Goal: Navigation & Orientation: Find specific page/section

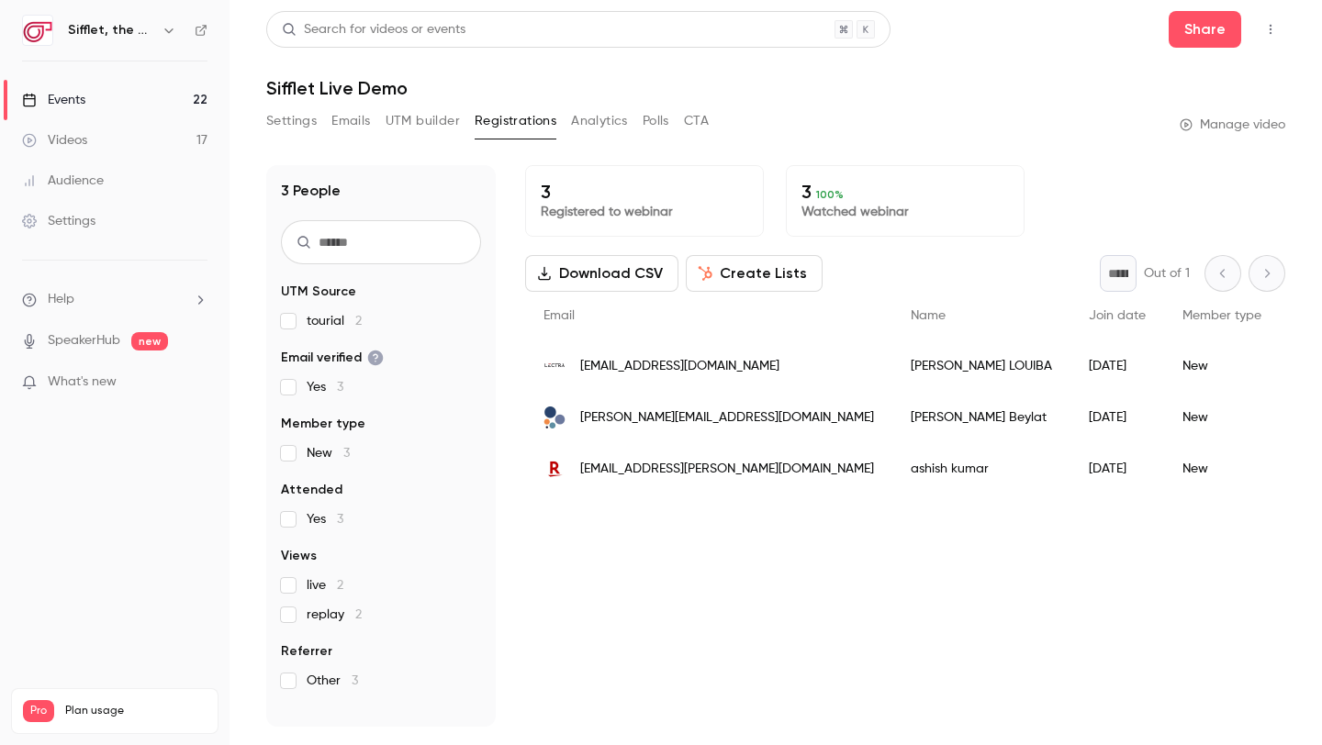
click at [118, 104] on link "Events 22" at bounding box center [114, 100] width 229 height 40
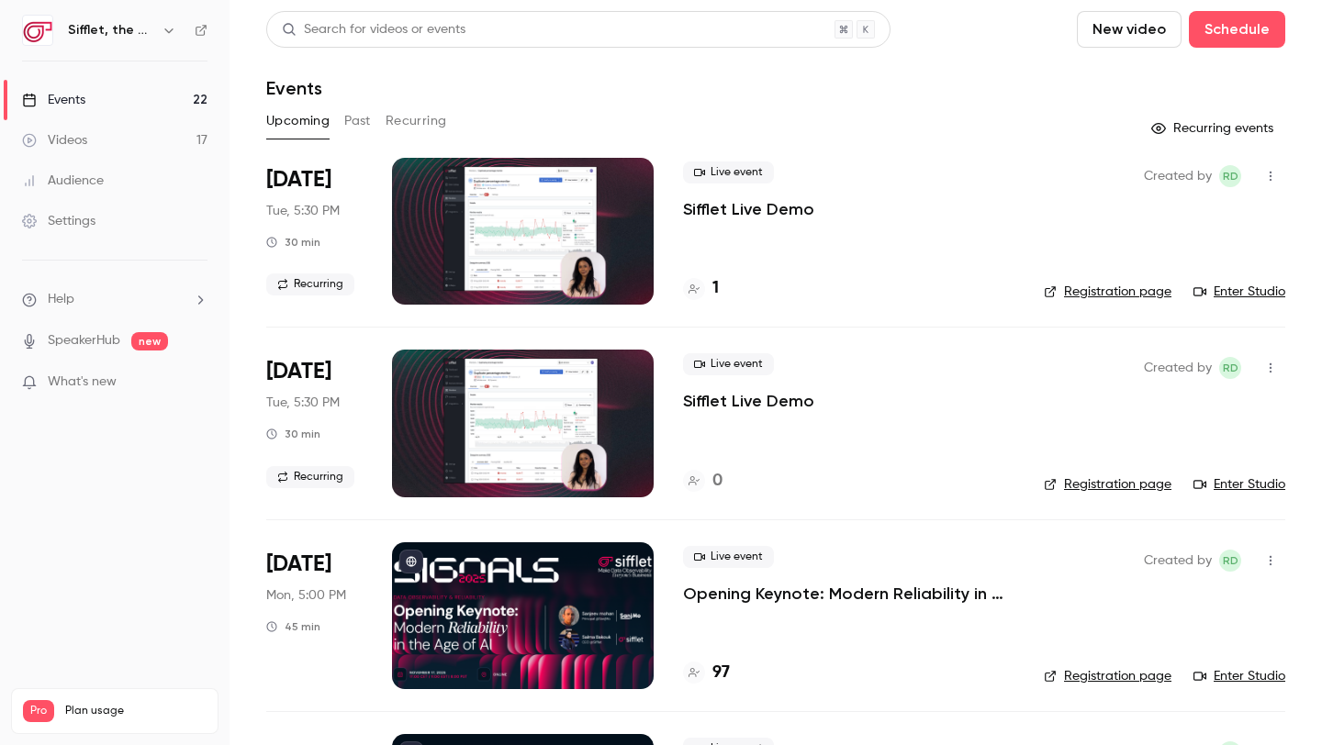
click at [363, 118] on button "Past" at bounding box center [357, 120] width 27 height 29
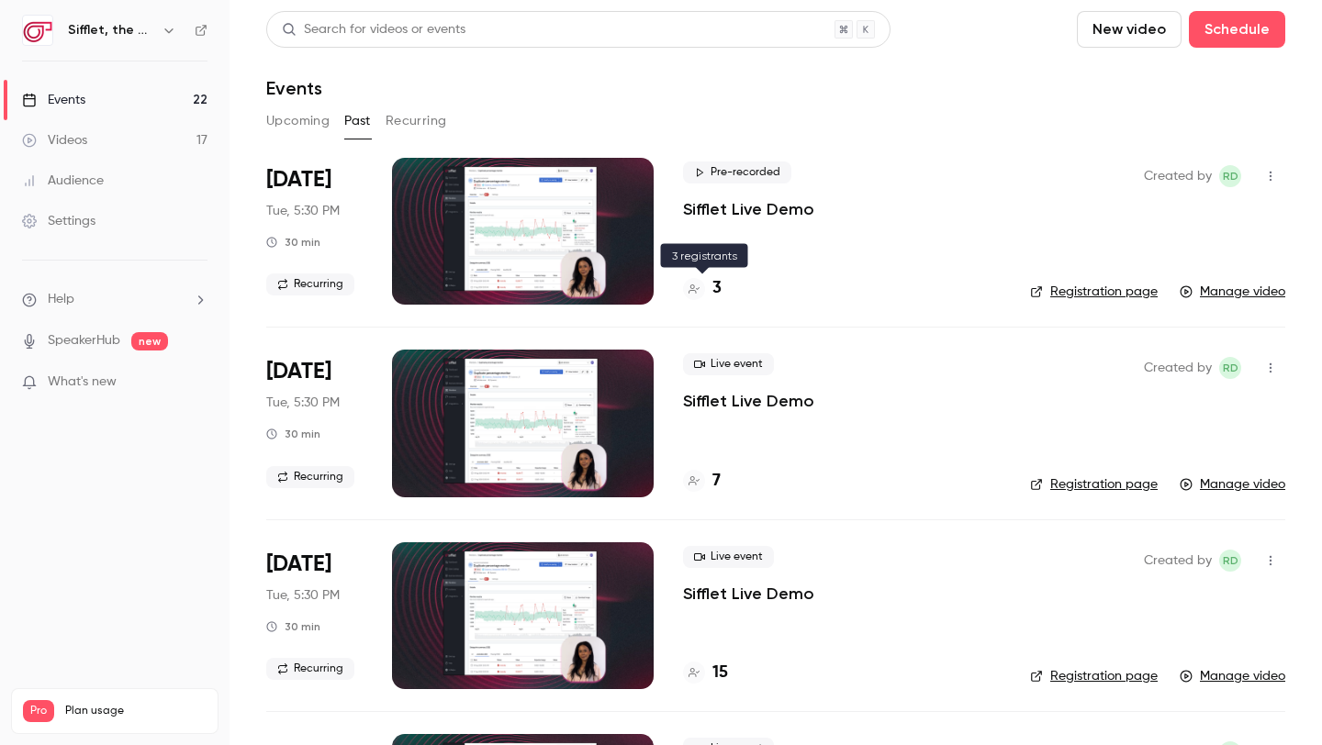
click at [718, 278] on h4 "3" at bounding box center [716, 288] width 9 height 25
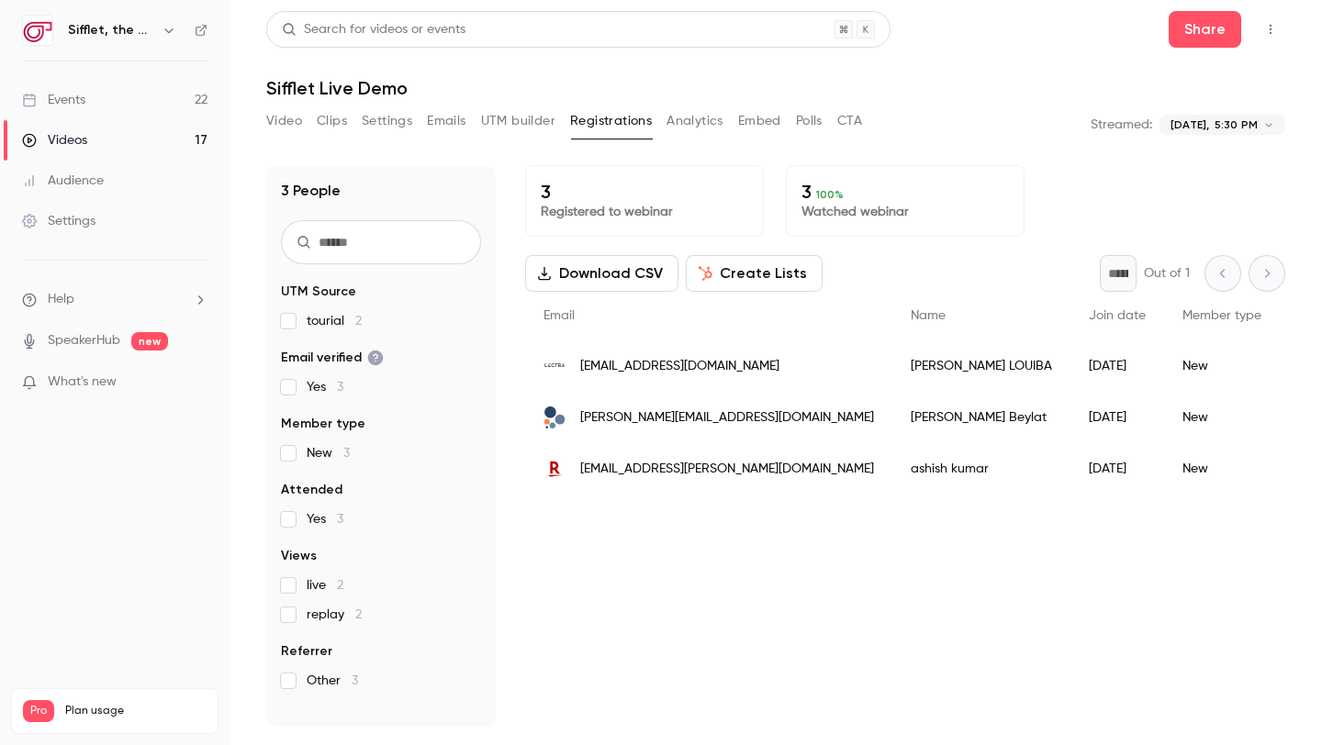
click at [839, 214] on p "Watched webinar" at bounding box center [904, 212] width 207 height 18
click at [297, 116] on button "Video" at bounding box center [284, 120] width 36 height 29
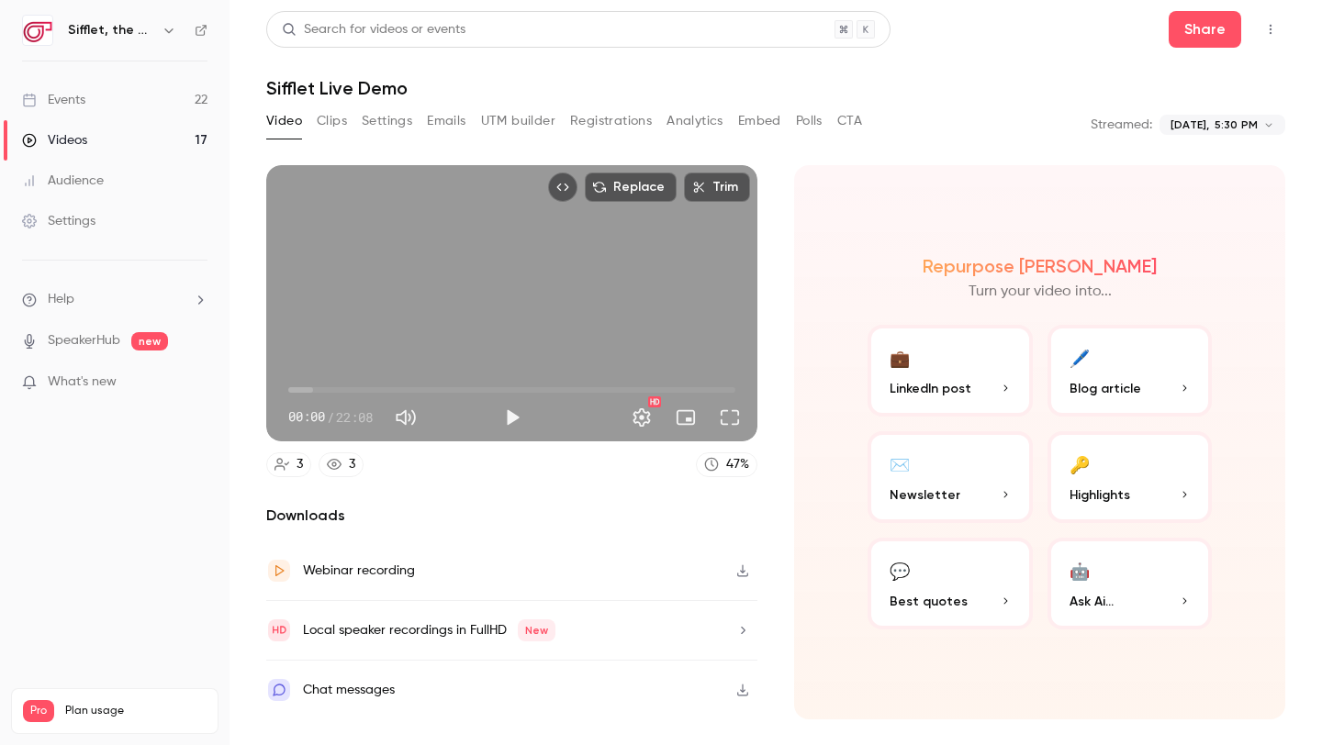
click at [339, 107] on button "Clips" at bounding box center [332, 120] width 30 height 29
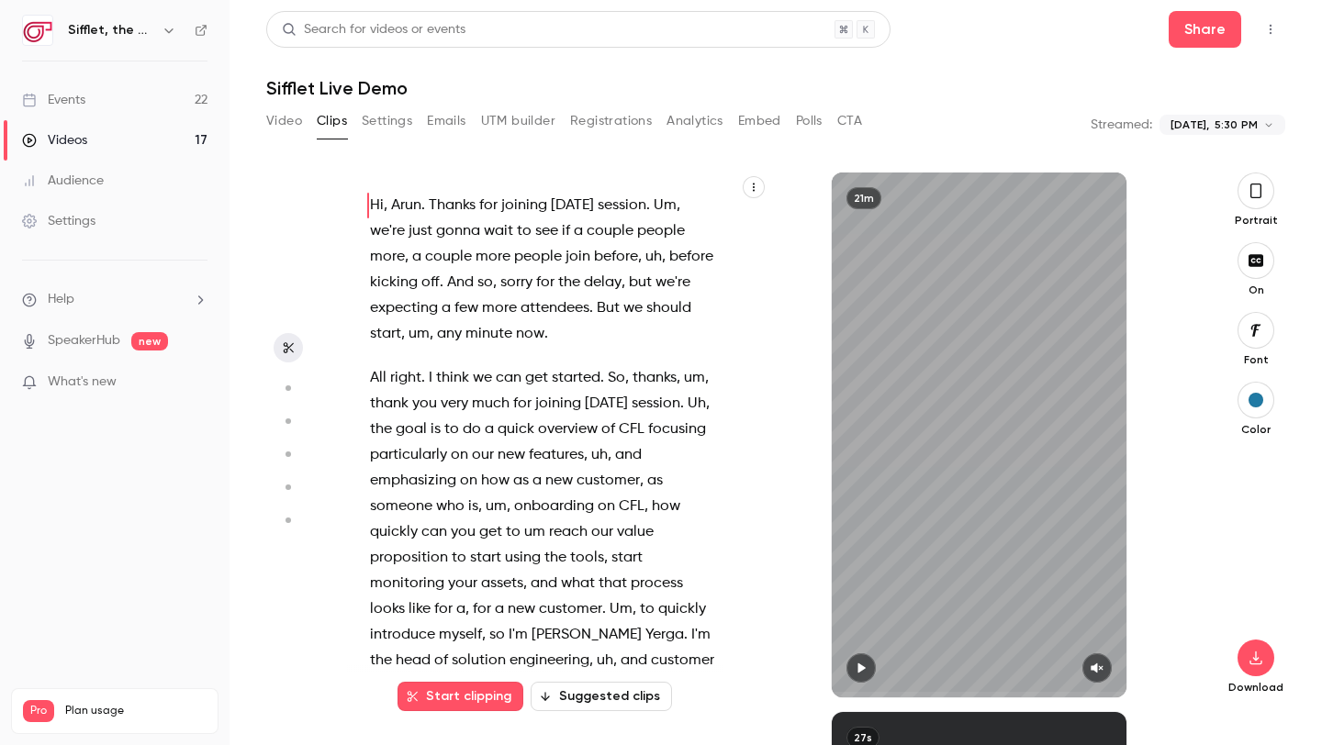
click at [377, 108] on button "Settings" at bounding box center [387, 120] width 50 height 29
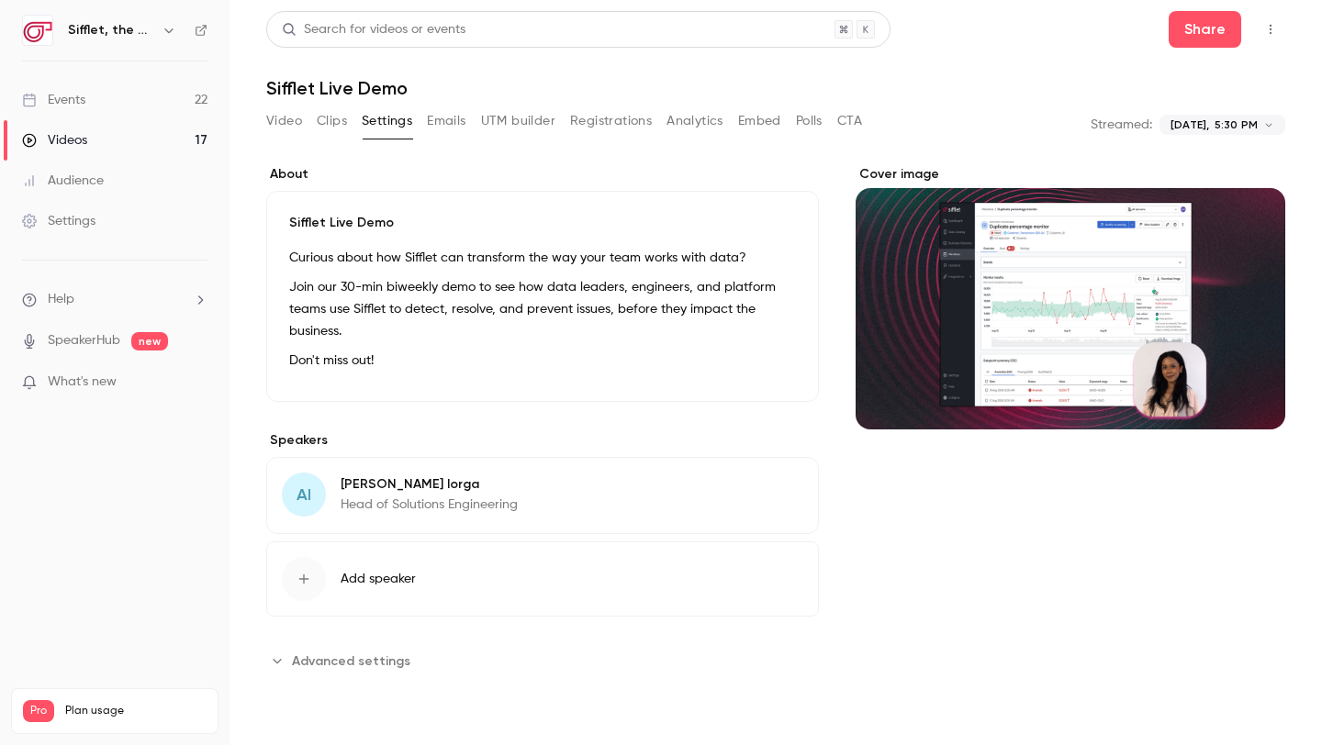
click at [451, 109] on button "Emails" at bounding box center [446, 120] width 39 height 29
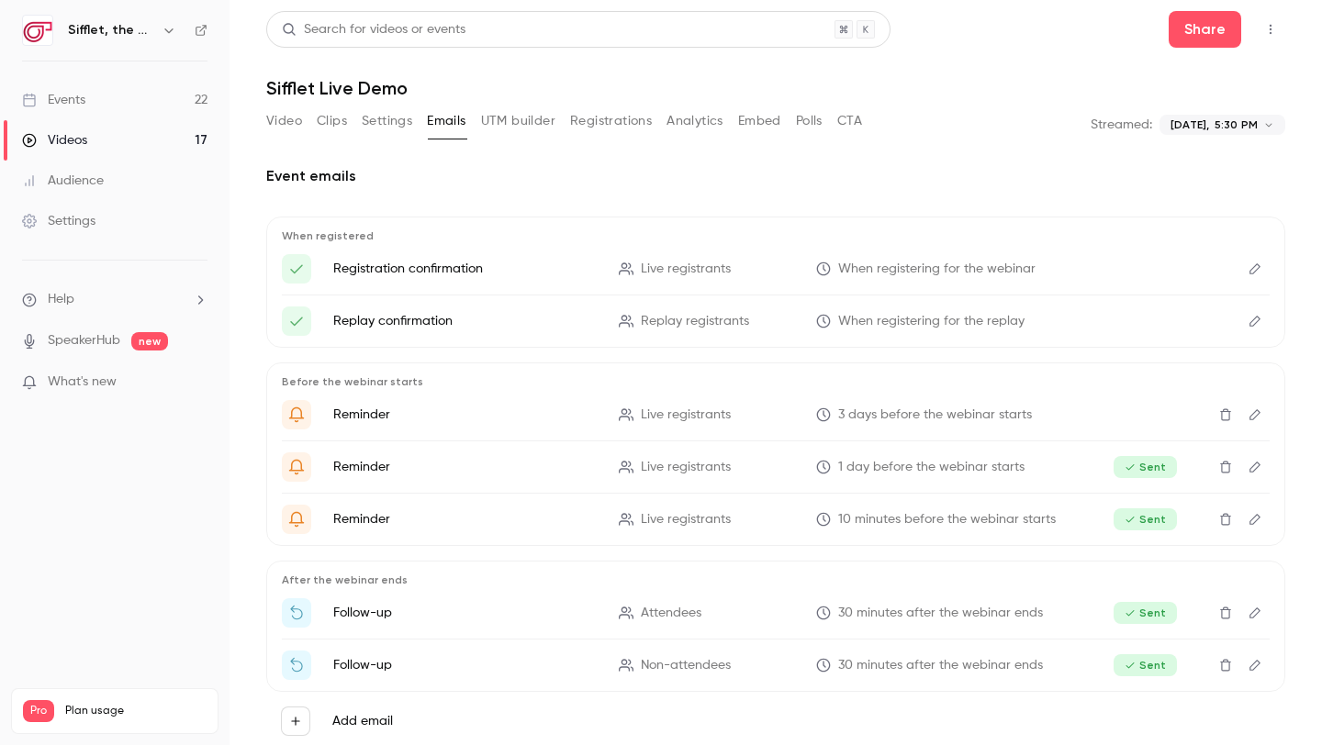
click at [521, 112] on button "UTM builder" at bounding box center [518, 120] width 74 height 29
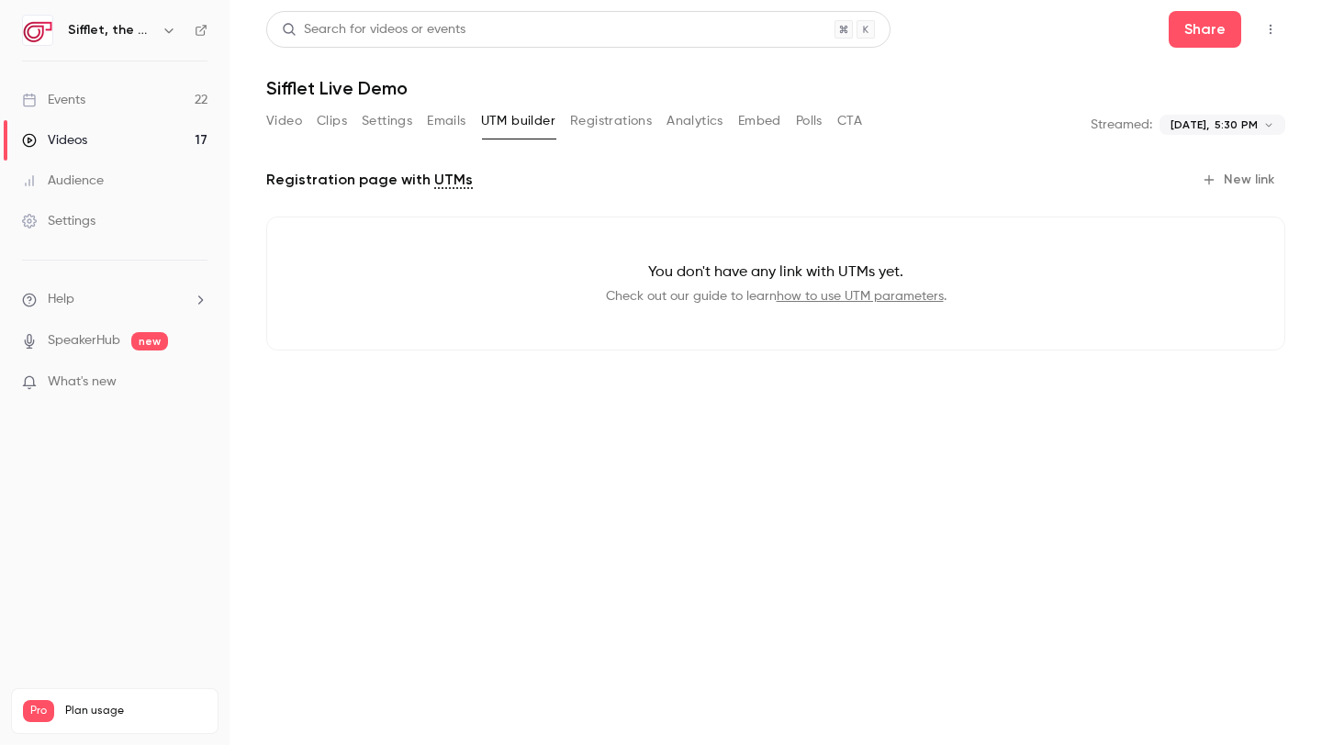
click at [603, 118] on button "Registrations" at bounding box center [611, 120] width 82 height 29
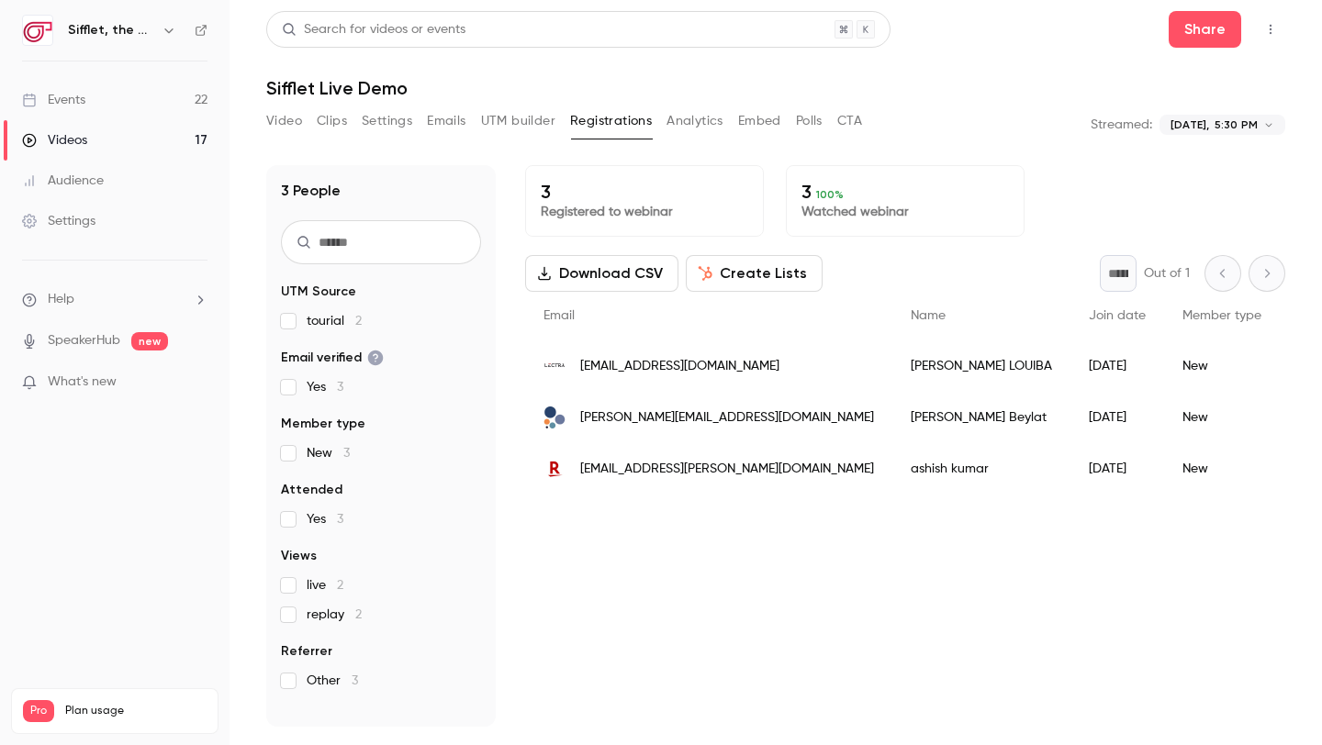
click at [695, 119] on button "Analytics" at bounding box center [694, 120] width 57 height 29
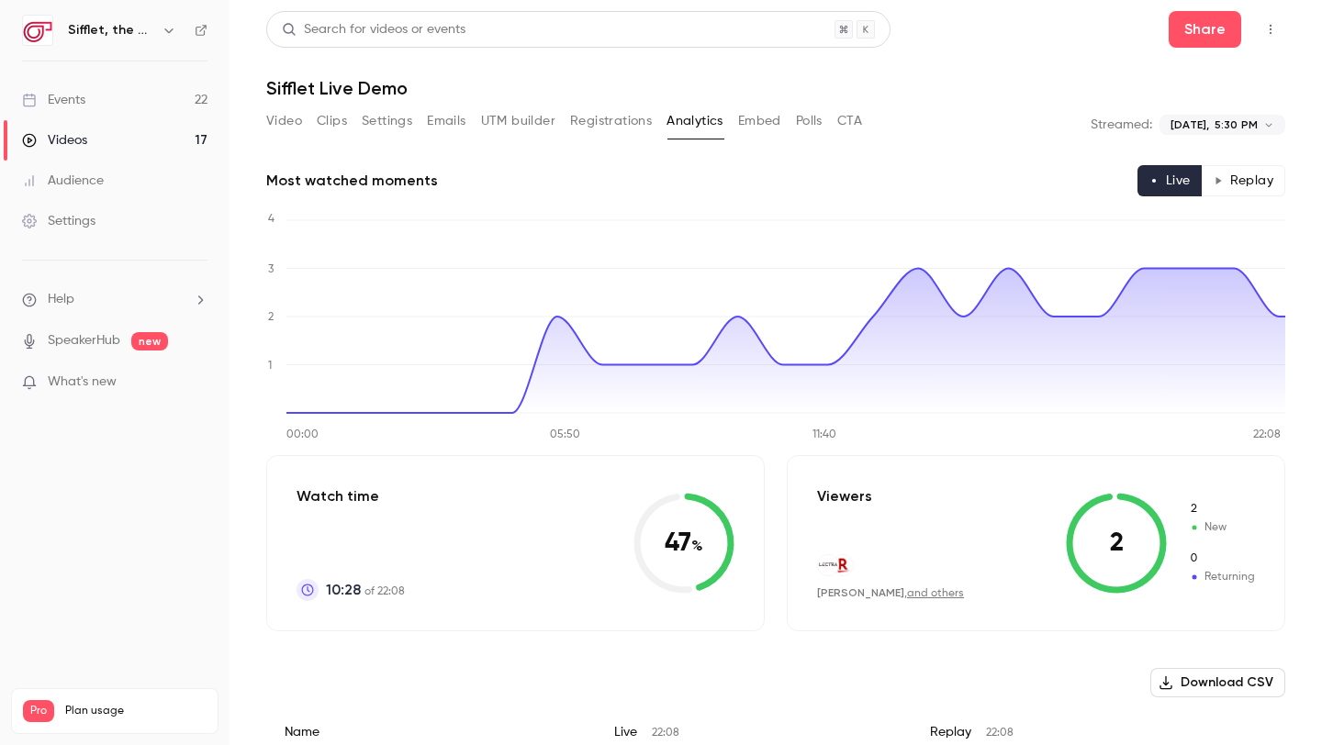
click at [775, 121] on button "Embed" at bounding box center [759, 120] width 43 height 29
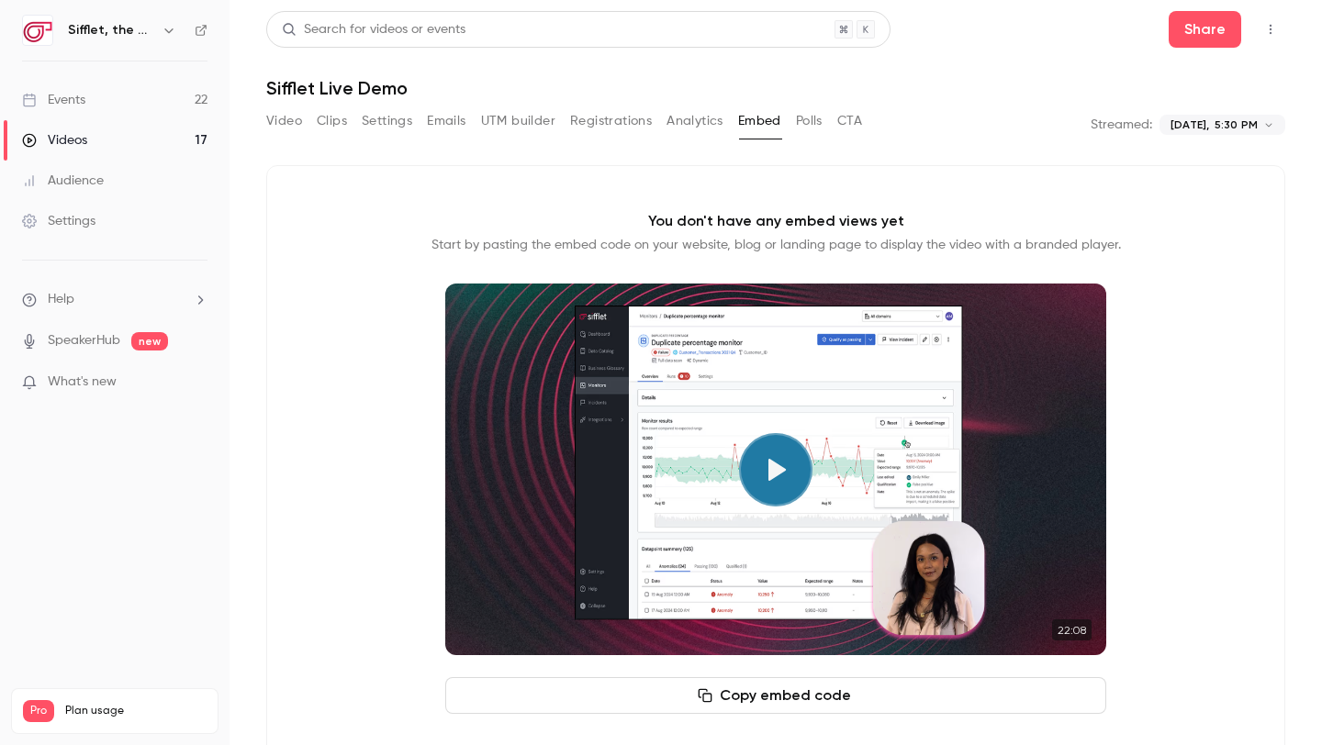
scroll to position [43, 0]
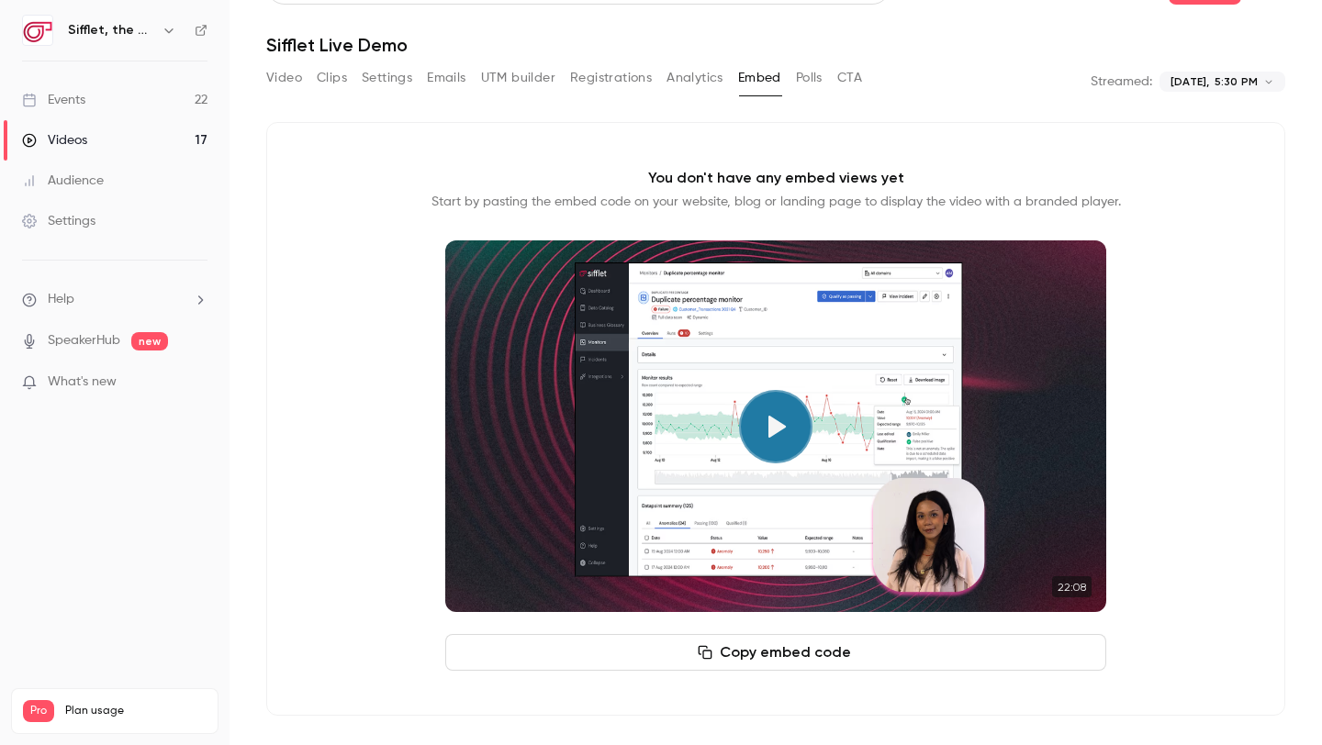
click at [810, 83] on button "Polls" at bounding box center [809, 77] width 27 height 29
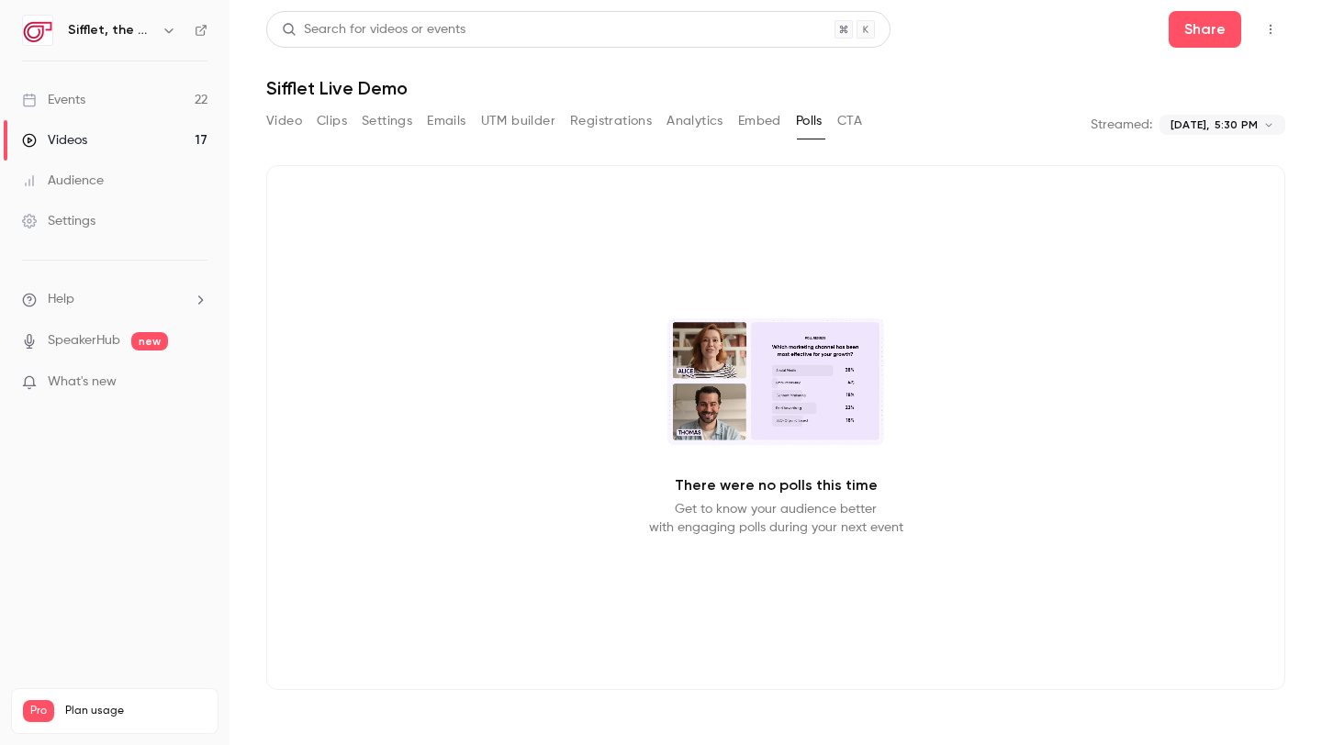
click at [845, 129] on button "CTA" at bounding box center [849, 120] width 25 height 29
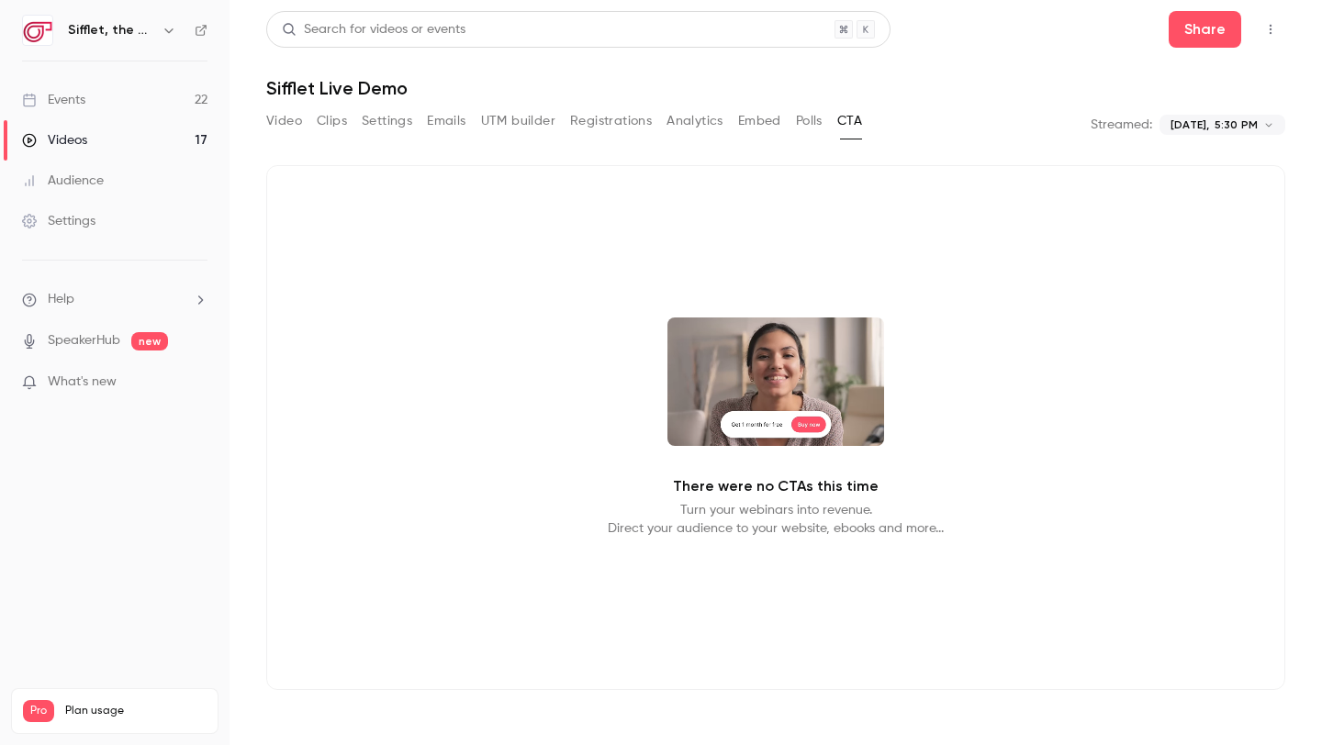
click at [280, 117] on button "Video" at bounding box center [284, 120] width 36 height 29
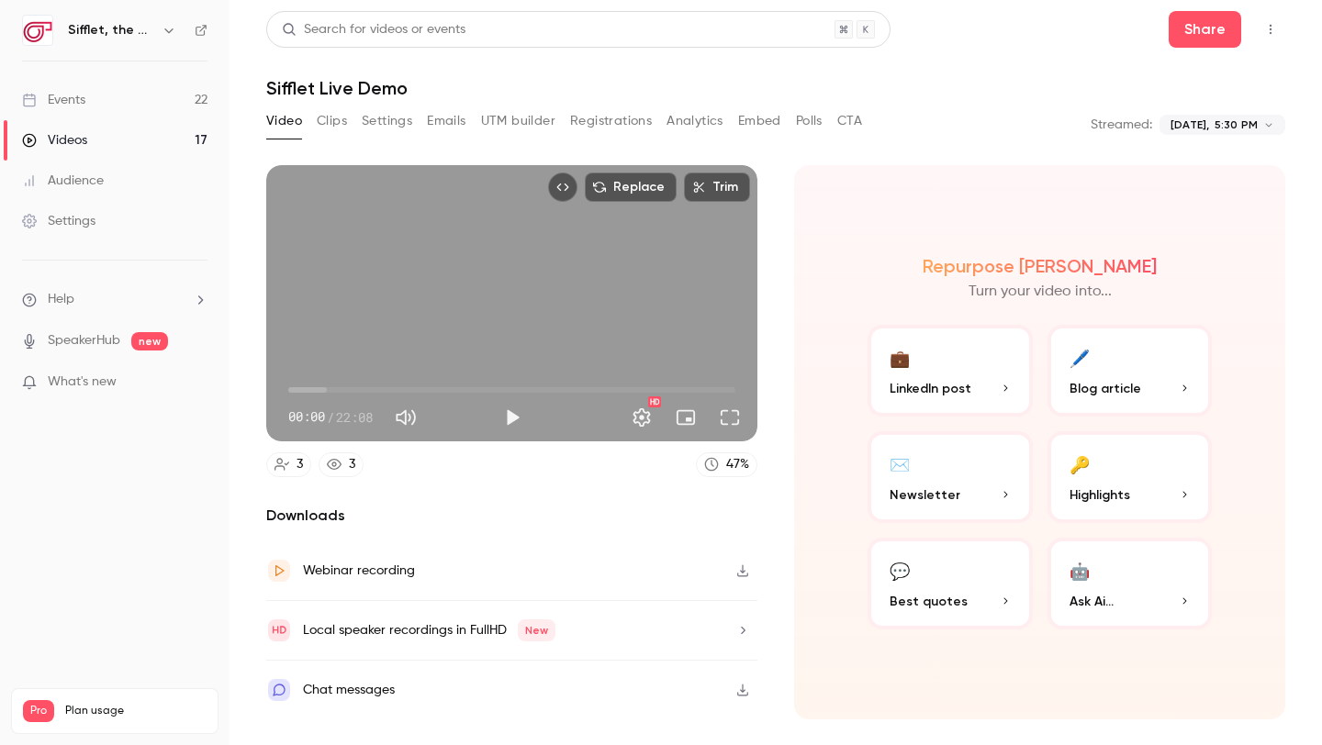
click at [397, 682] on div "Chat messages" at bounding box center [511, 690] width 491 height 59
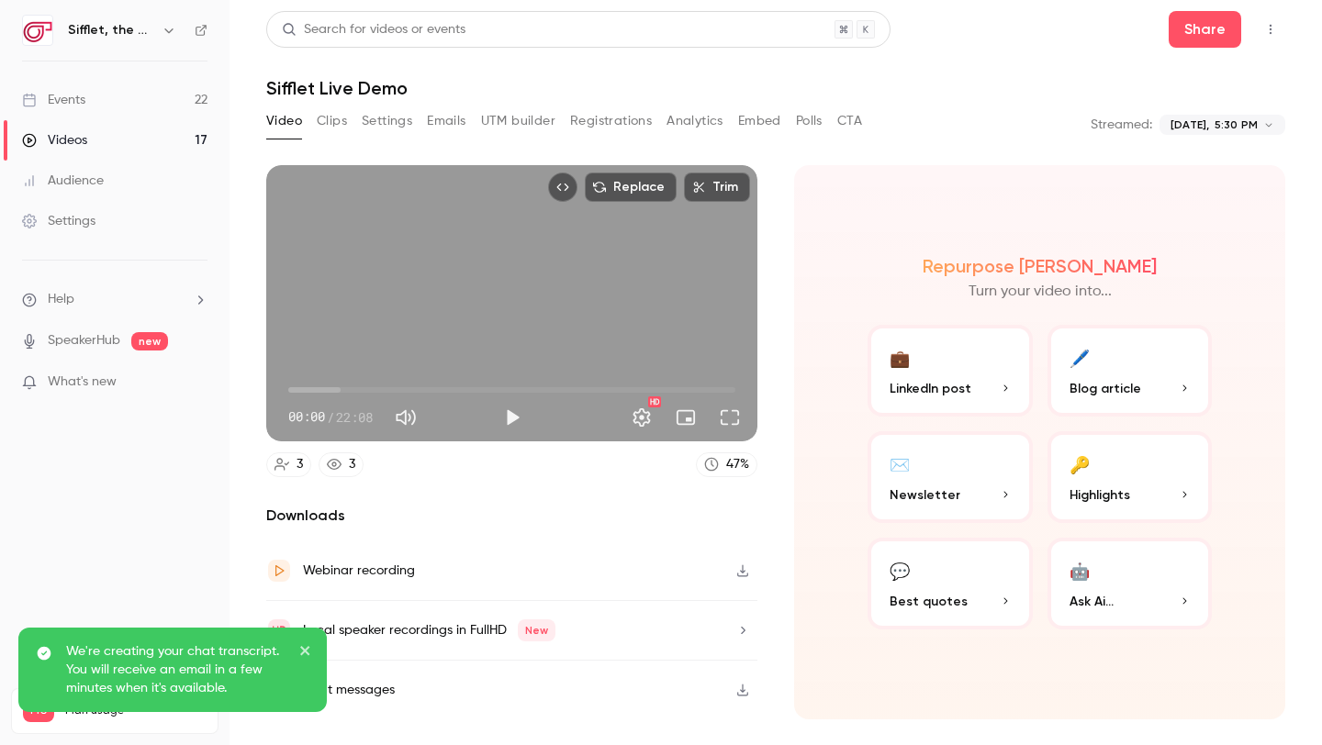
click at [218, 660] on p "We're creating your chat transcript. You will receive an email in a few minutes…" at bounding box center [176, 670] width 220 height 55
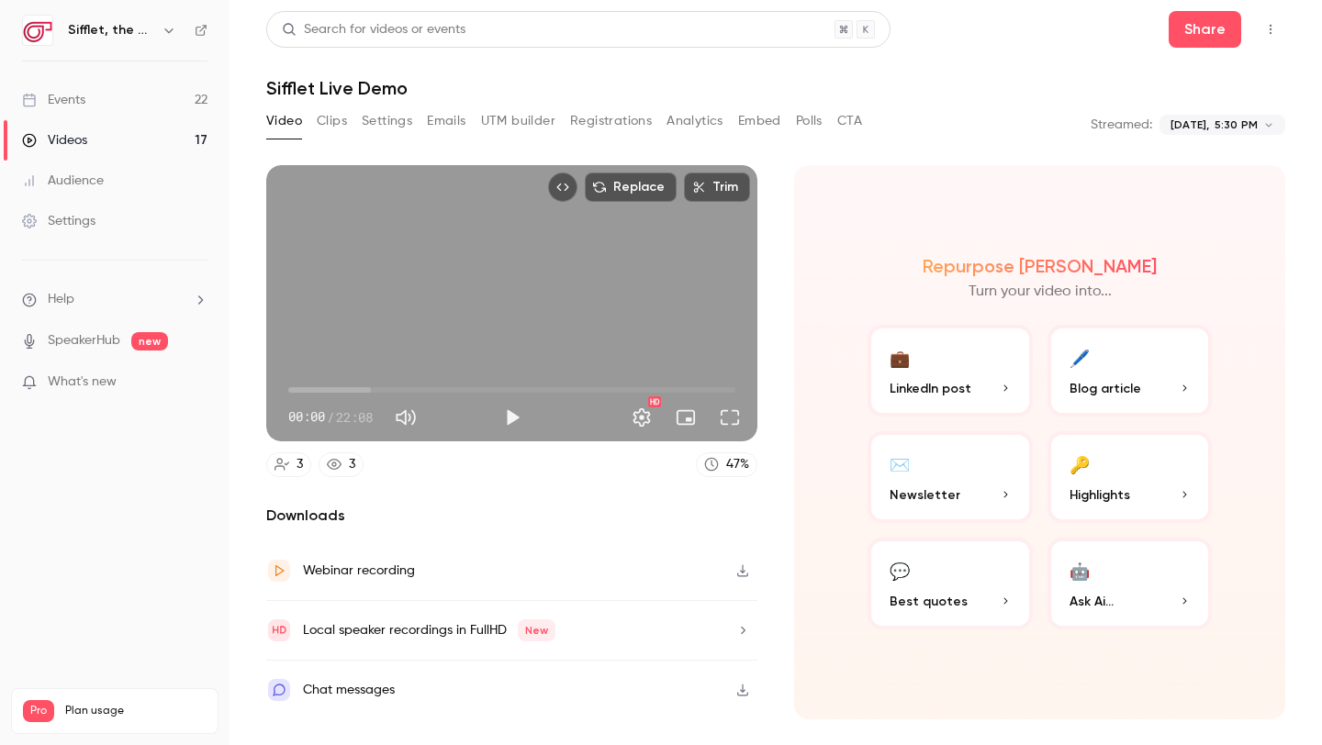
click at [735, 689] on icon "button" at bounding box center [742, 690] width 15 height 13
